Goal: Obtain resource: Download file/media

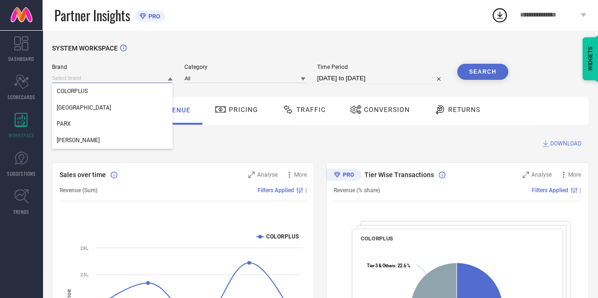
click at [167, 80] on input at bounding box center [112, 78] width 121 height 10
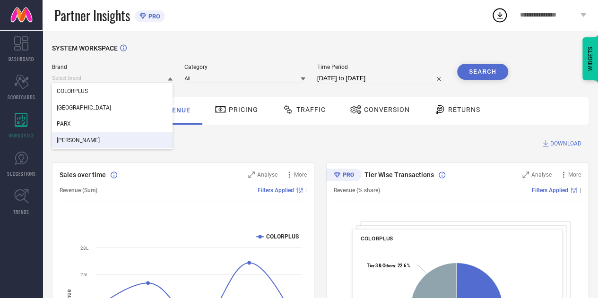
click at [123, 136] on div "[PERSON_NAME]" at bounding box center [112, 140] width 121 height 16
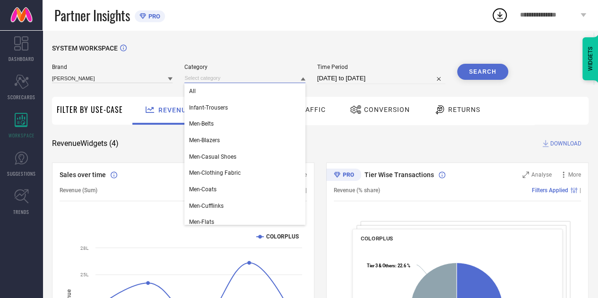
click at [229, 81] on input at bounding box center [244, 78] width 121 height 10
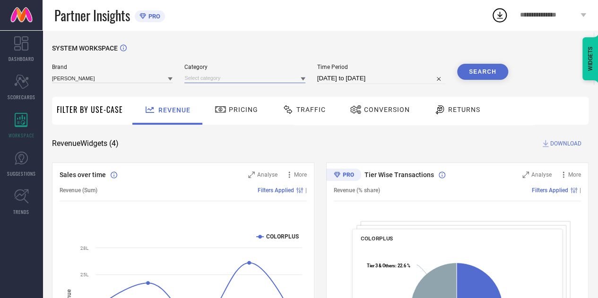
click at [224, 77] on input at bounding box center [244, 78] width 121 height 10
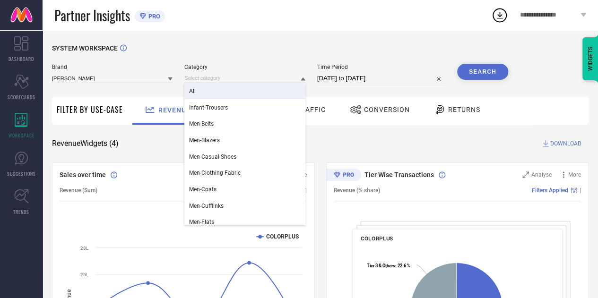
click at [205, 90] on div "All" at bounding box center [244, 91] width 121 height 16
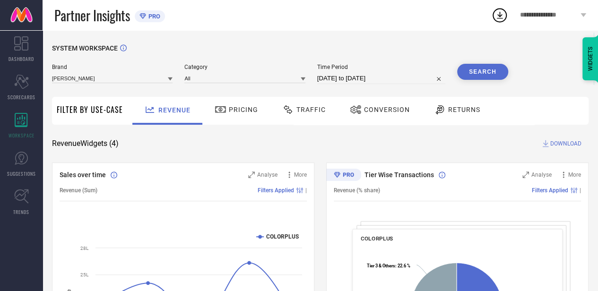
select select "6"
select select "2025"
select select "7"
select select "2025"
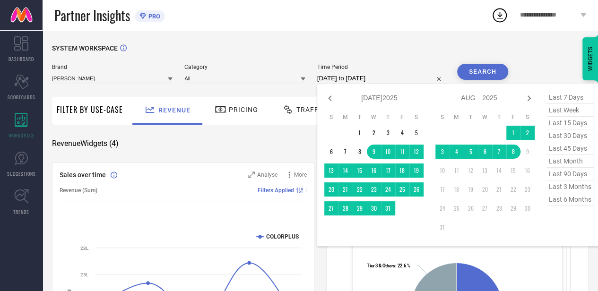
click at [337, 81] on input "[DATE] to [DATE]" at bounding box center [381, 78] width 128 height 11
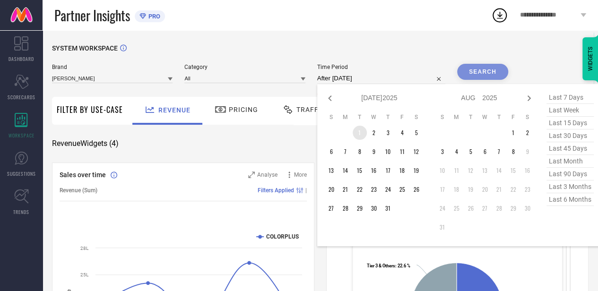
click at [362, 135] on td "1" at bounding box center [360, 133] width 14 height 14
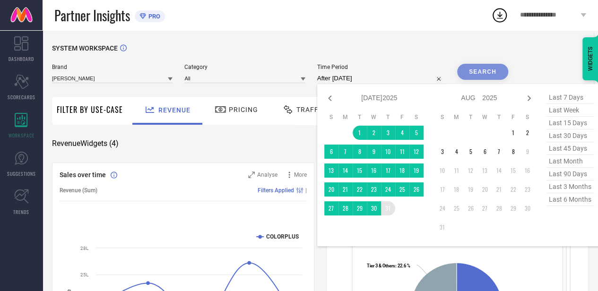
type input "[DATE] to [DATE]"
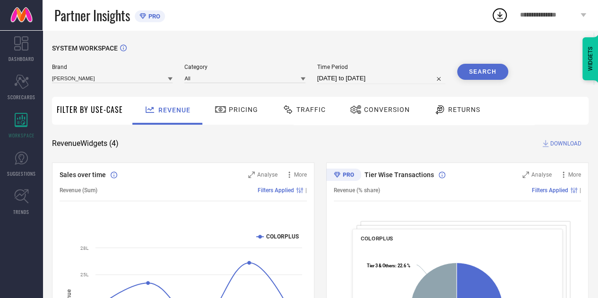
click at [477, 71] on button "Search" at bounding box center [482, 72] width 51 height 16
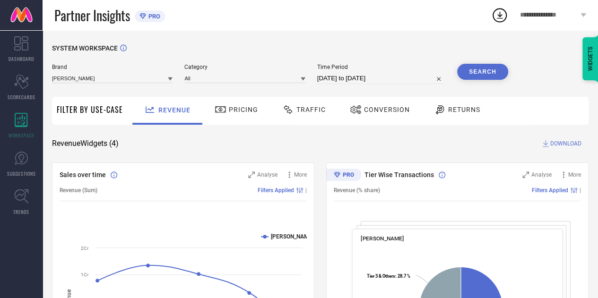
click at [555, 146] on span "DOWNLOAD" at bounding box center [565, 143] width 31 height 9
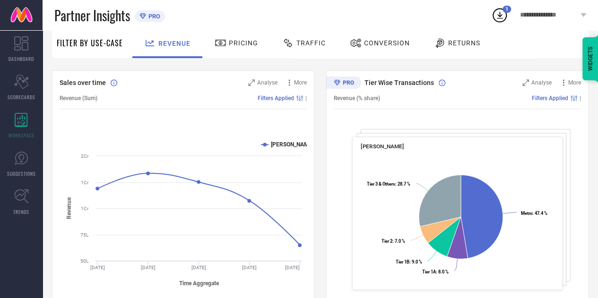
scroll to position [91, 0]
